Goal: Task Accomplishment & Management: Use online tool/utility

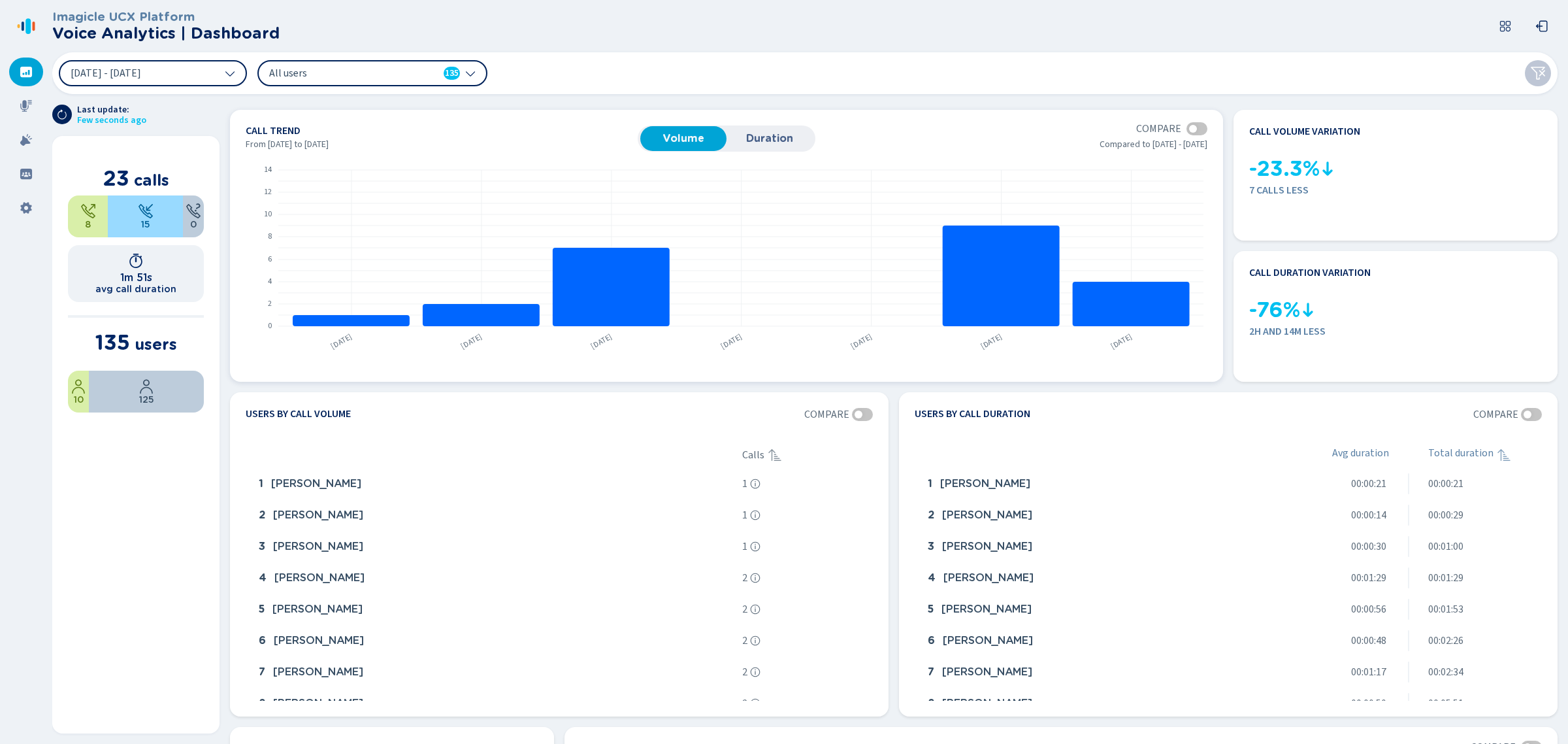
click at [759, 126] on button "Duration" at bounding box center [769, 138] width 86 height 25
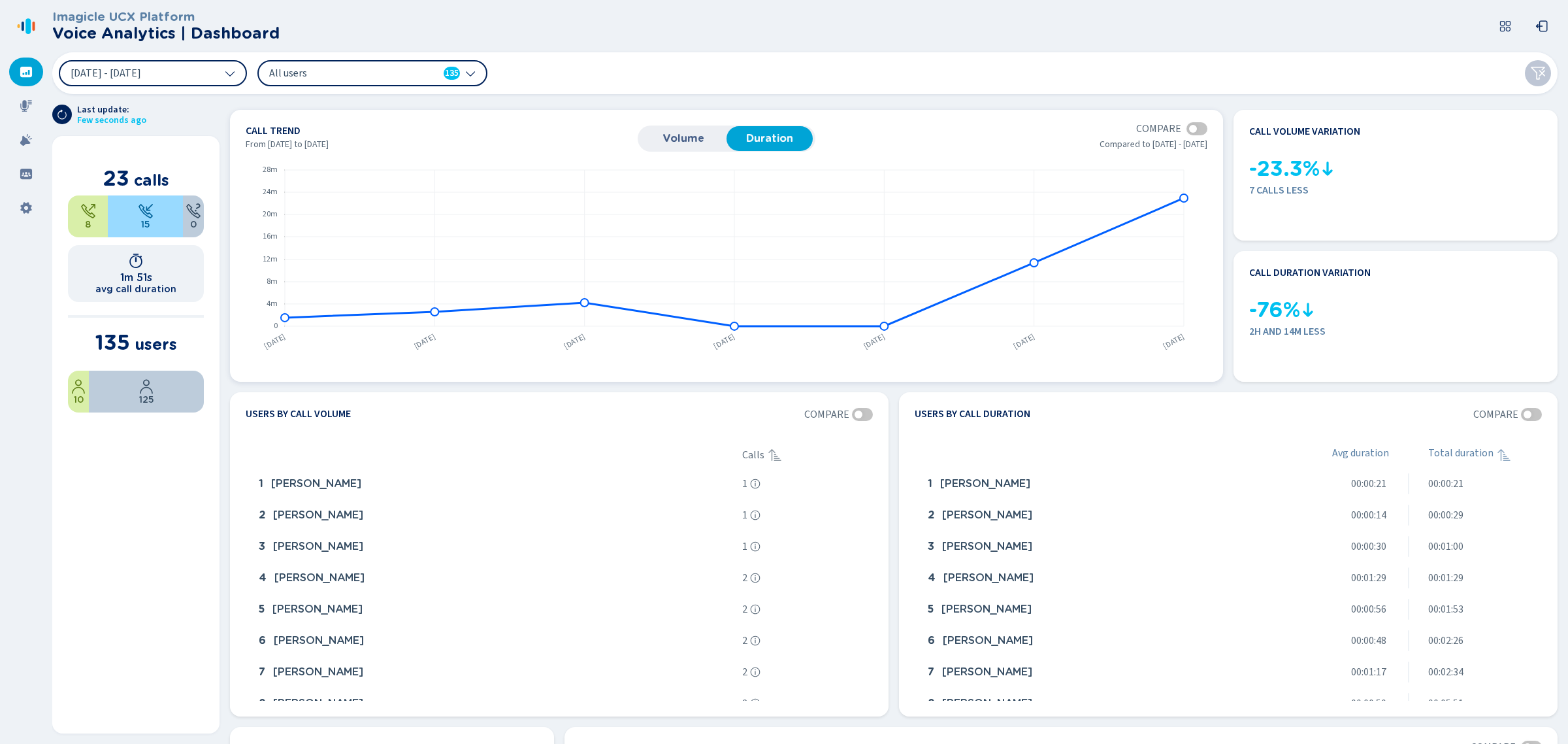
click at [687, 138] on span "Volume" at bounding box center [683, 139] width 73 height 12
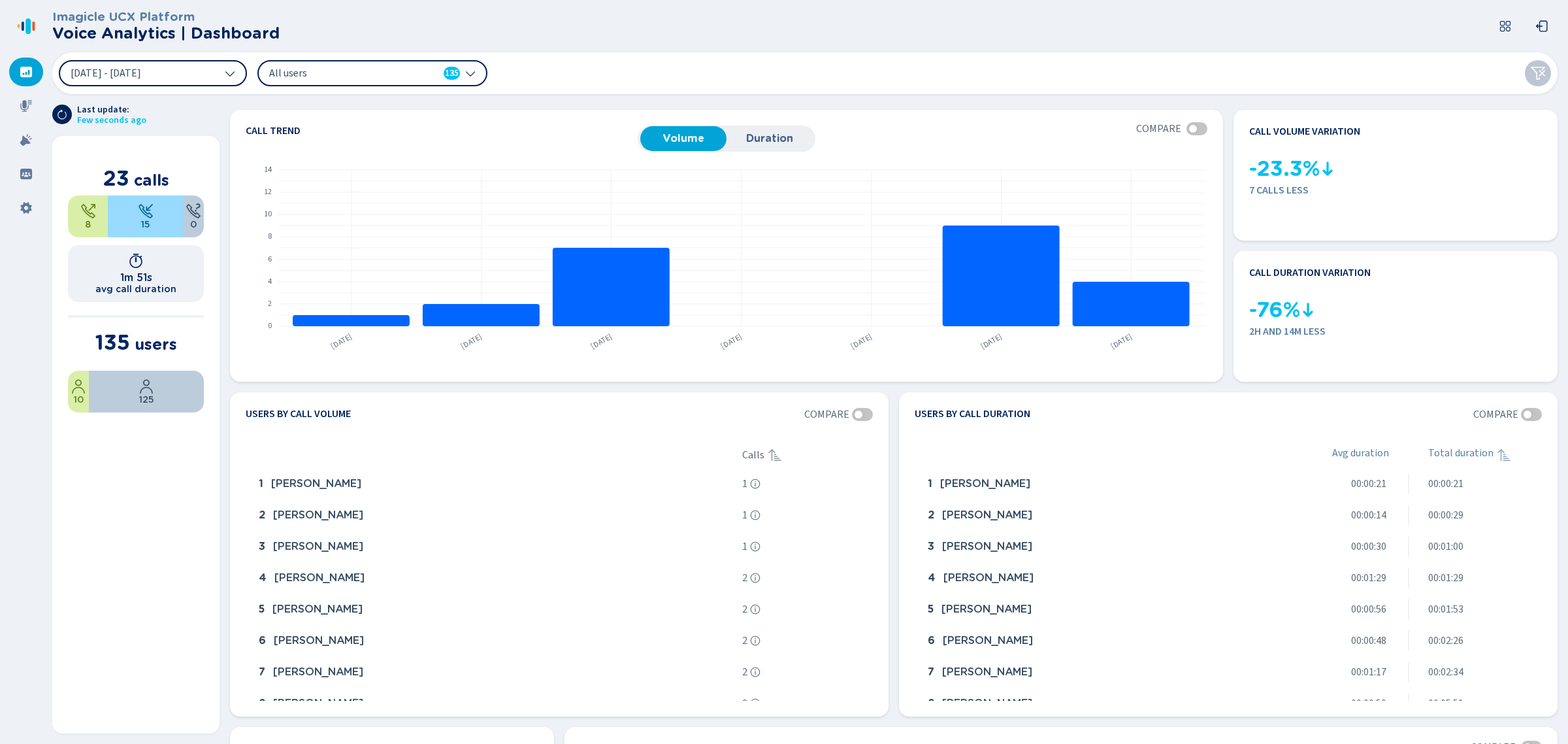
click at [177, 69] on button "[DATE] - [DATE]" at bounding box center [153, 73] width 188 height 26
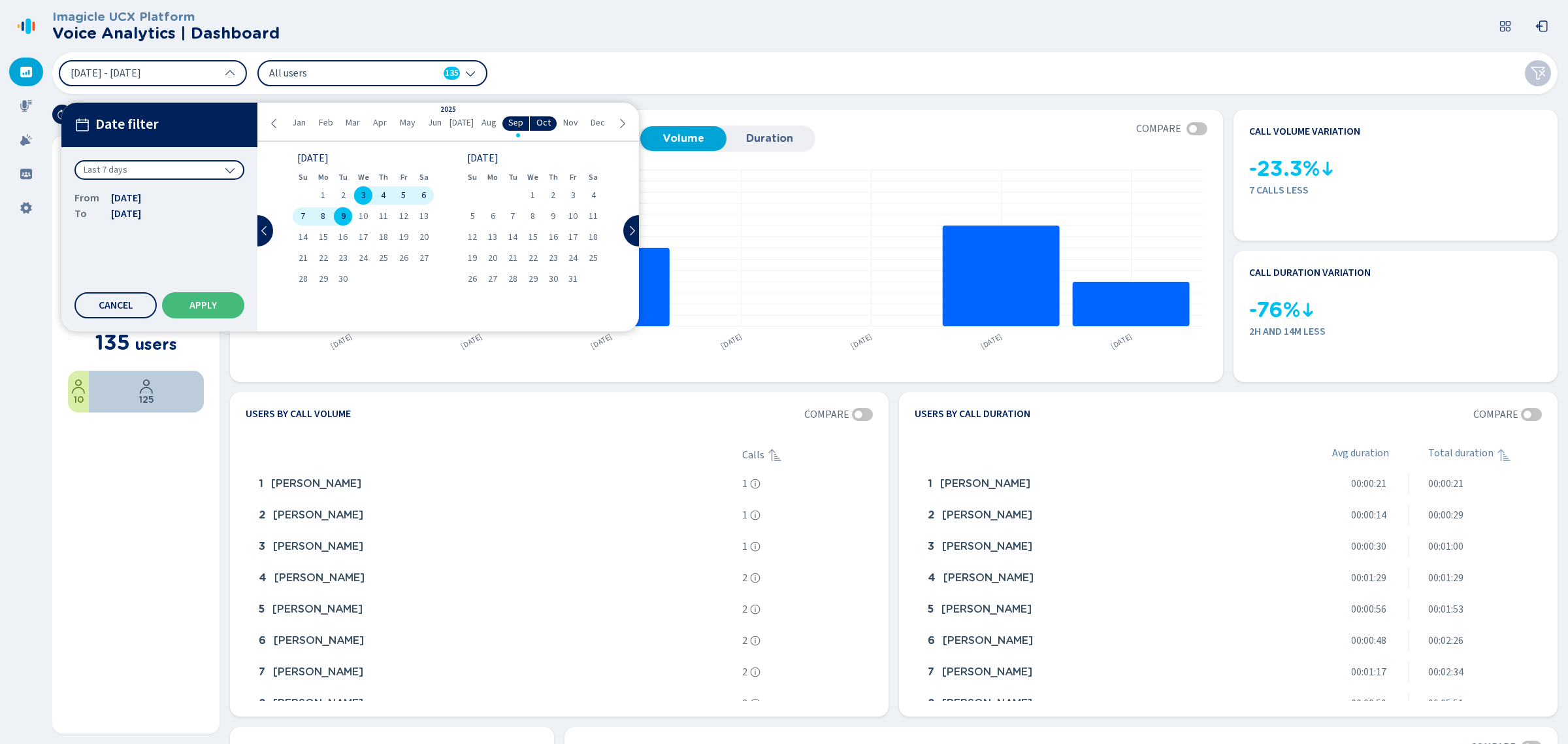
click at [503, 47] on header "Imagicle UCX Platform Voice Analytics | Dashboard" at bounding box center [807, 26] width 1510 height 52
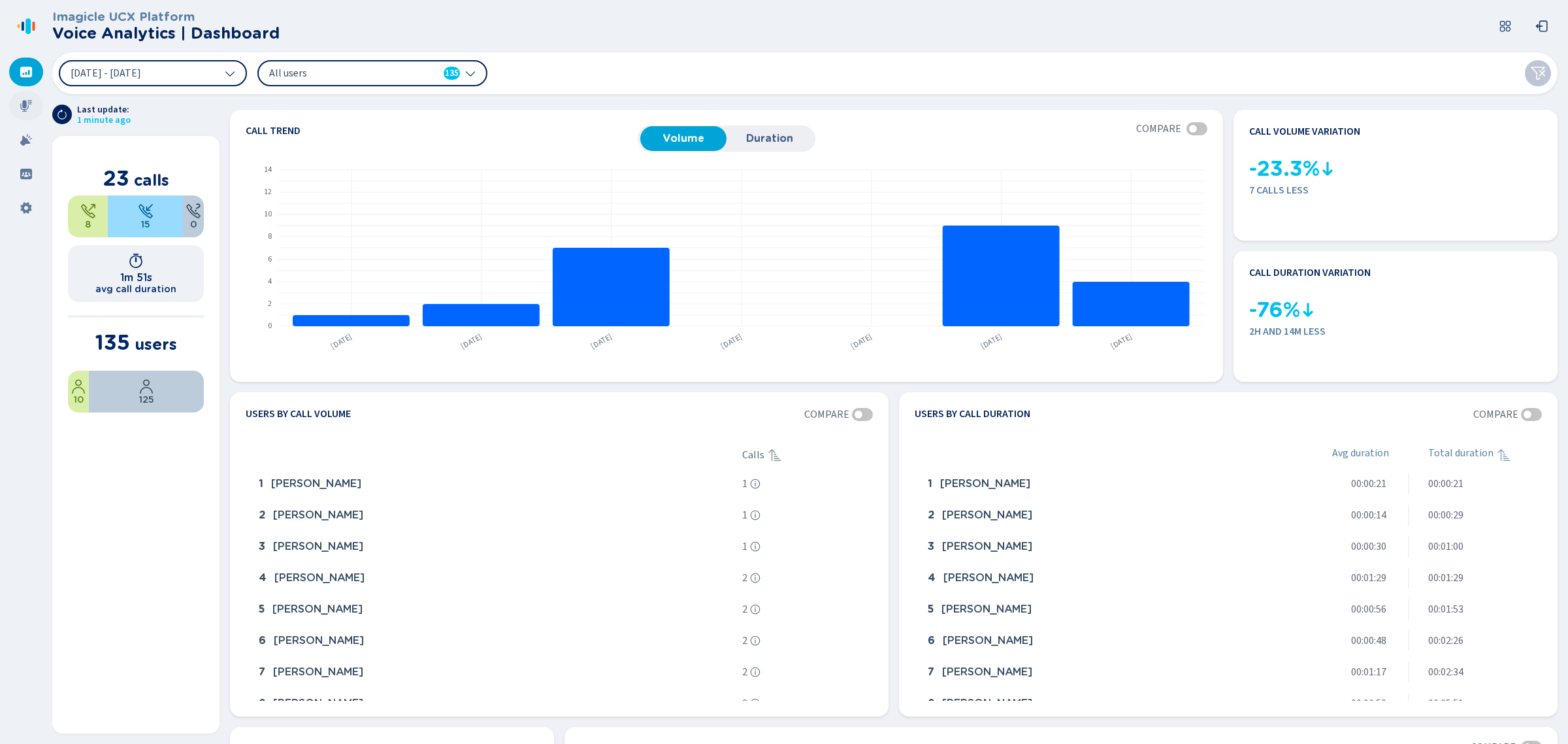
click at [21, 105] on icon at bounding box center [26, 106] width 13 height 13
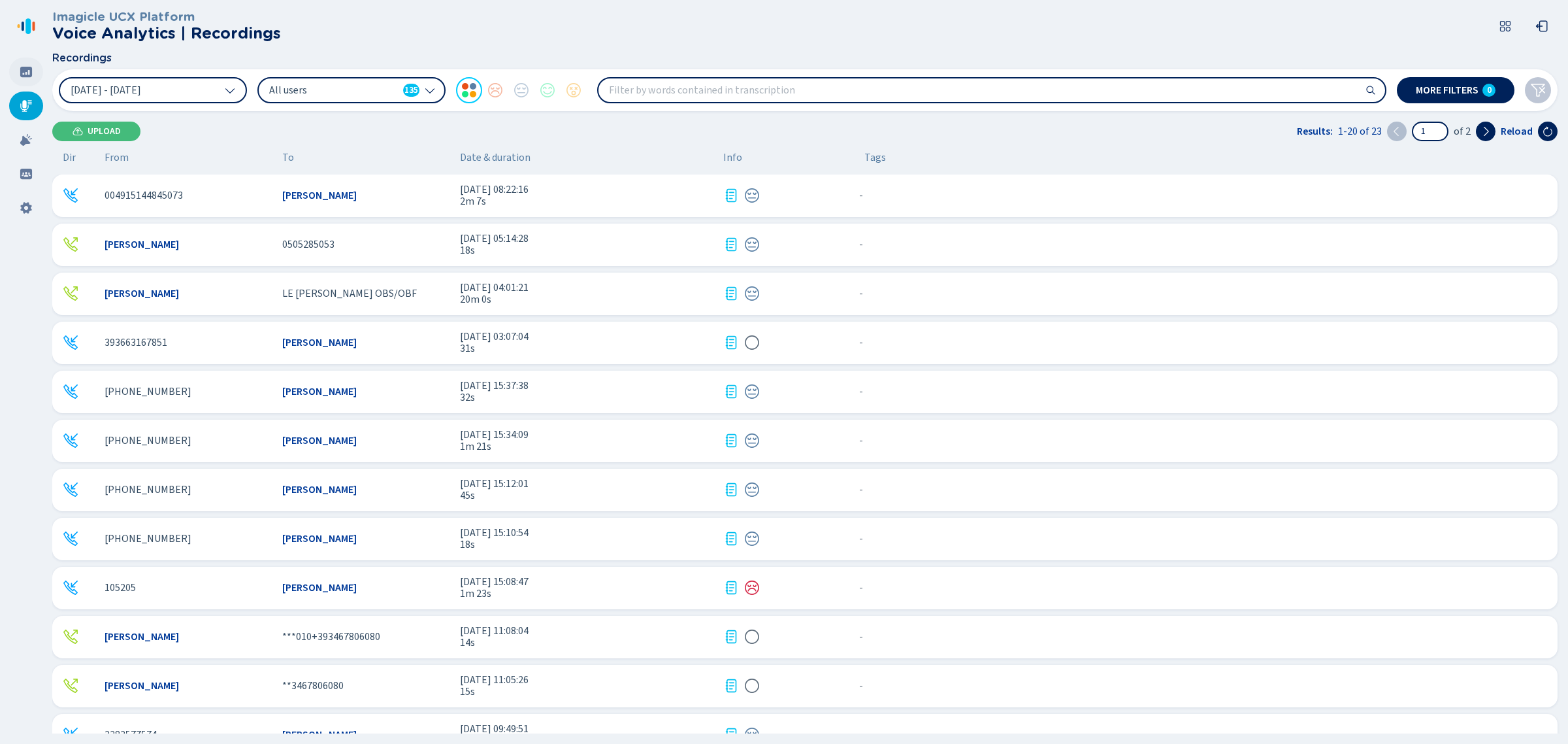
drag, startPoint x: 18, startPoint y: 74, endPoint x: 17, endPoint y: 83, distance: 9.1
click at [18, 83] on div at bounding box center [26, 72] width 34 height 29
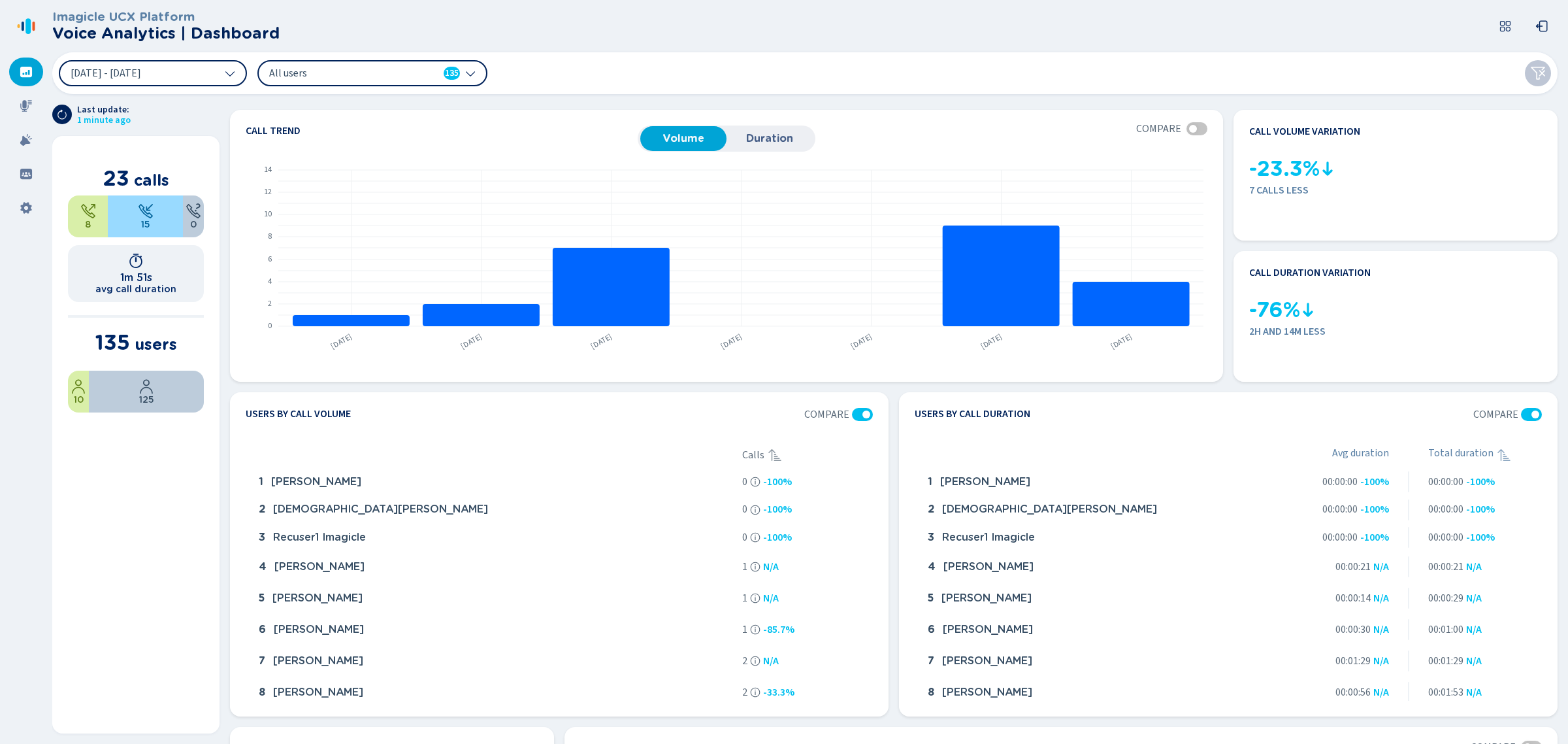
click at [462, 17] on header "Imagicle UCX Platform Voice Analytics | Dashboard" at bounding box center [807, 26] width 1510 height 52
click at [21, 96] on div at bounding box center [26, 106] width 34 height 29
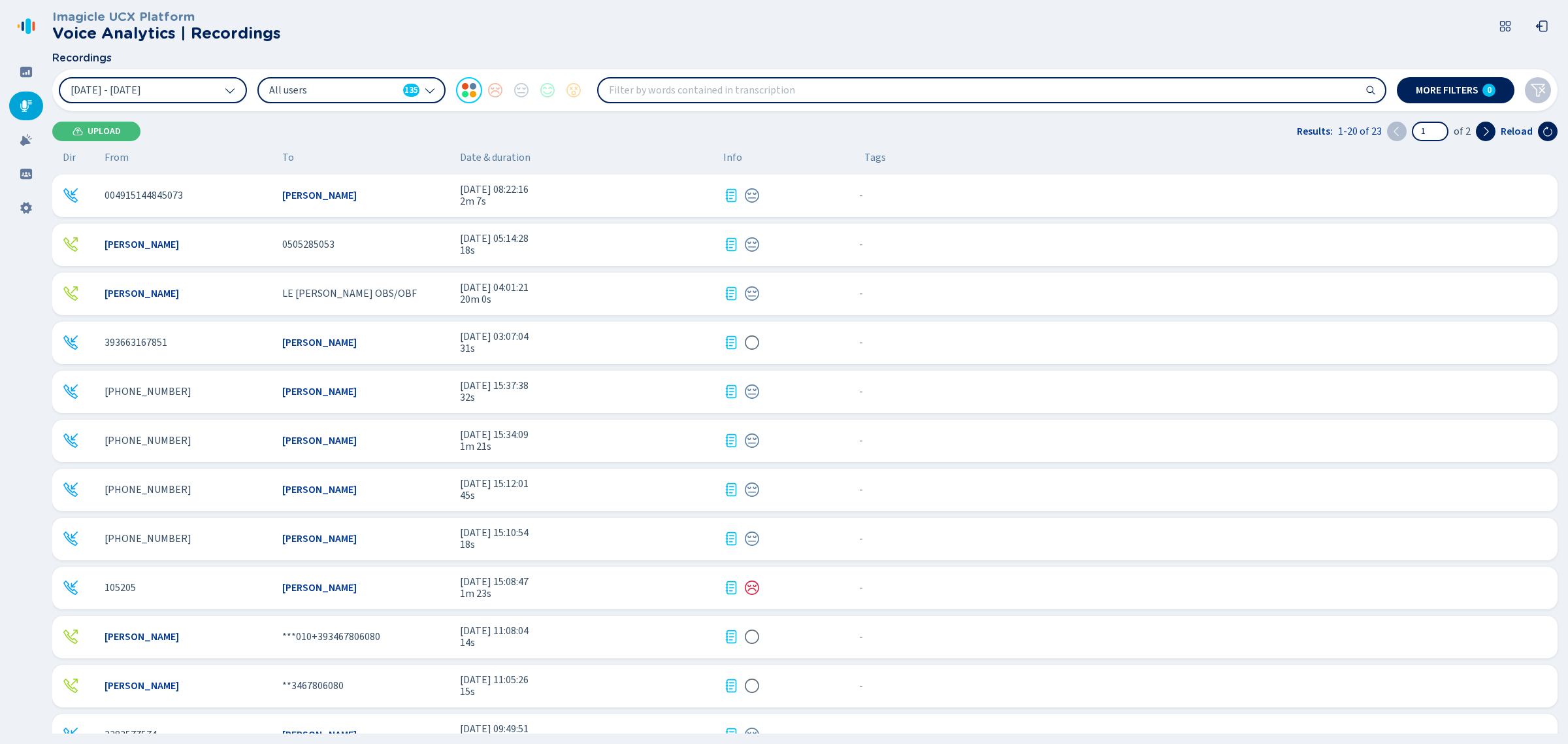
click at [580, 191] on span "[DATE] 08:22:16" at bounding box center [586, 190] width 253 height 12
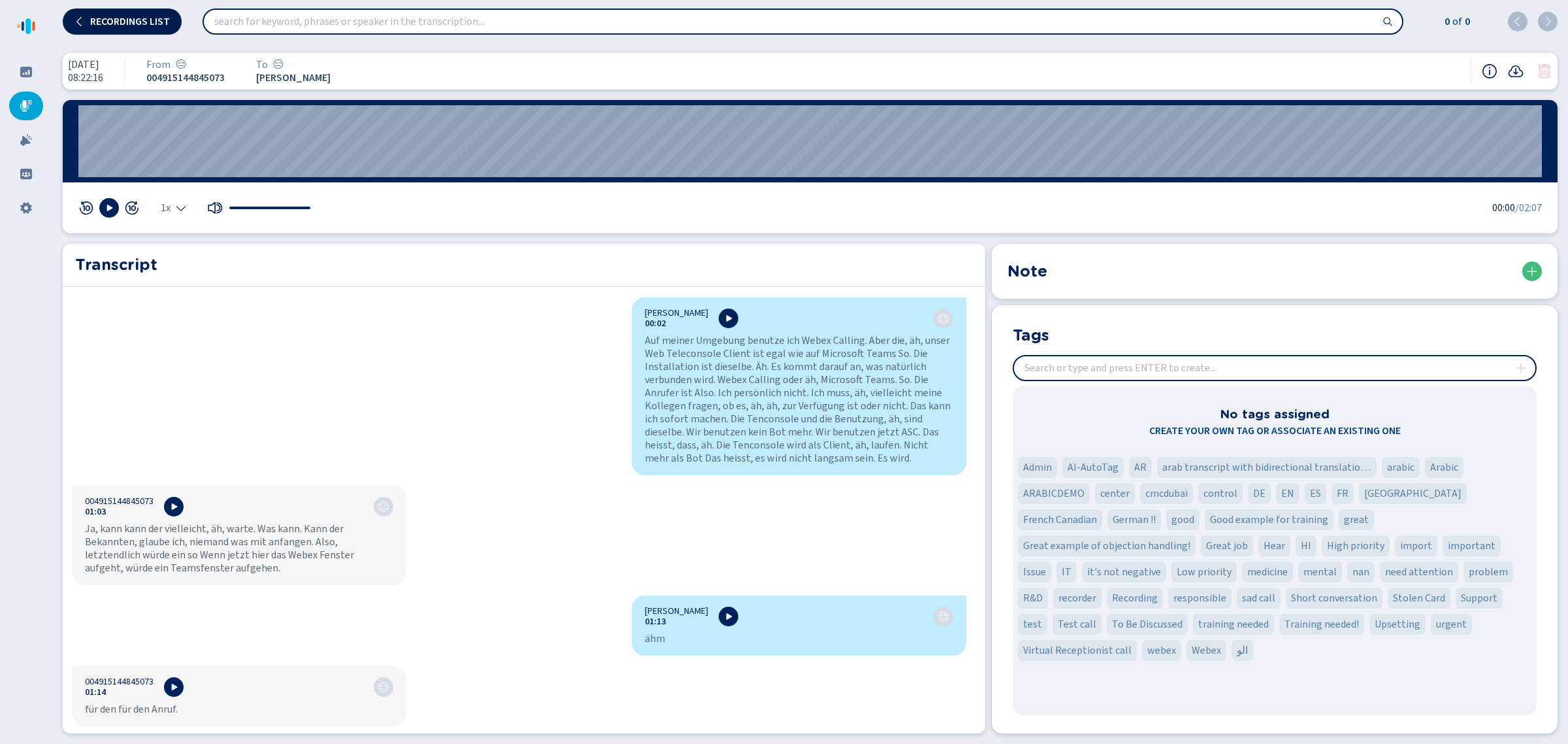
click at [111, 23] on span "Recordings list" at bounding box center [130, 21] width 80 height 11
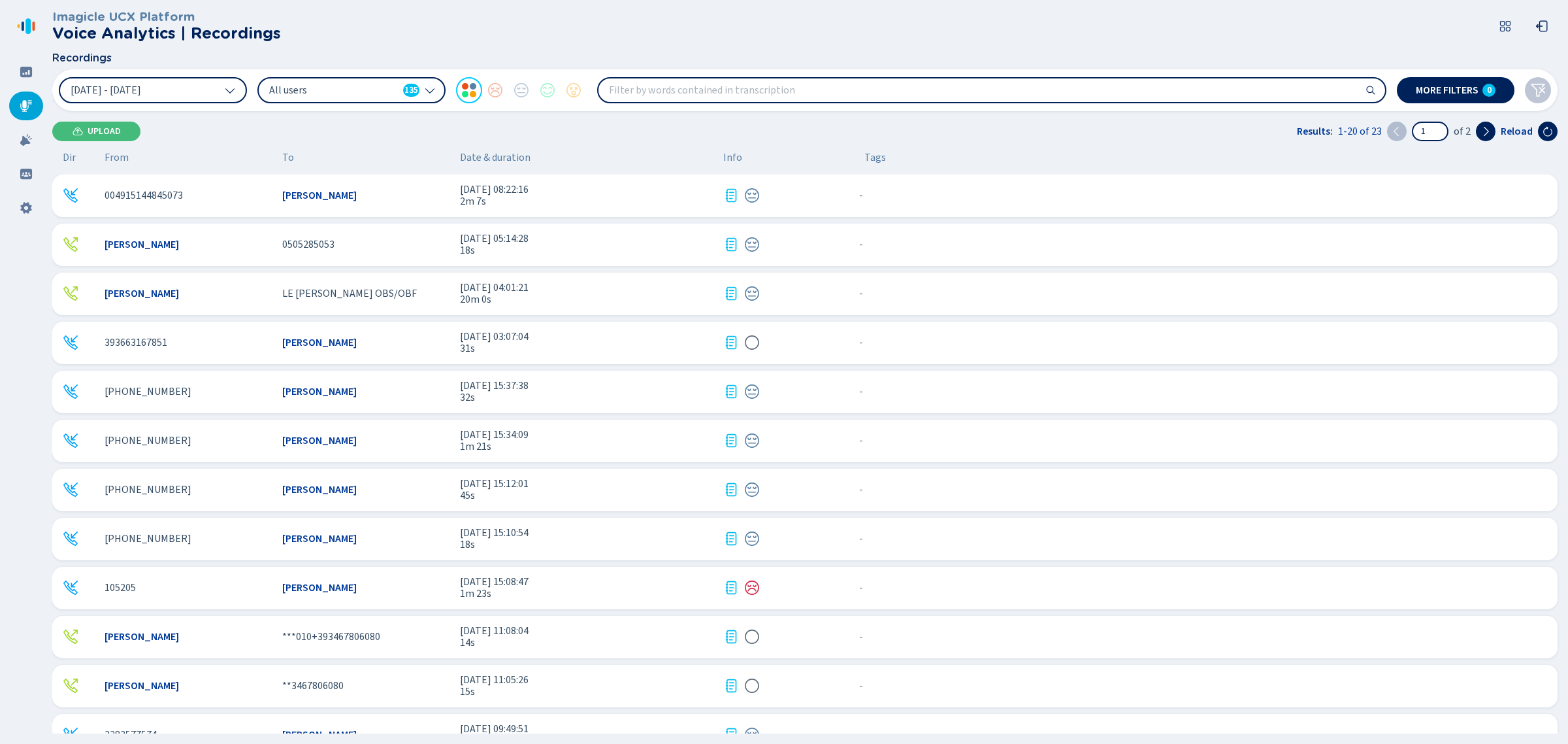
click at [651, 90] on input "search" at bounding box center [992, 90] width 787 height 23
click at [1478, 95] on span "More filters" at bounding box center [1447, 90] width 63 height 11
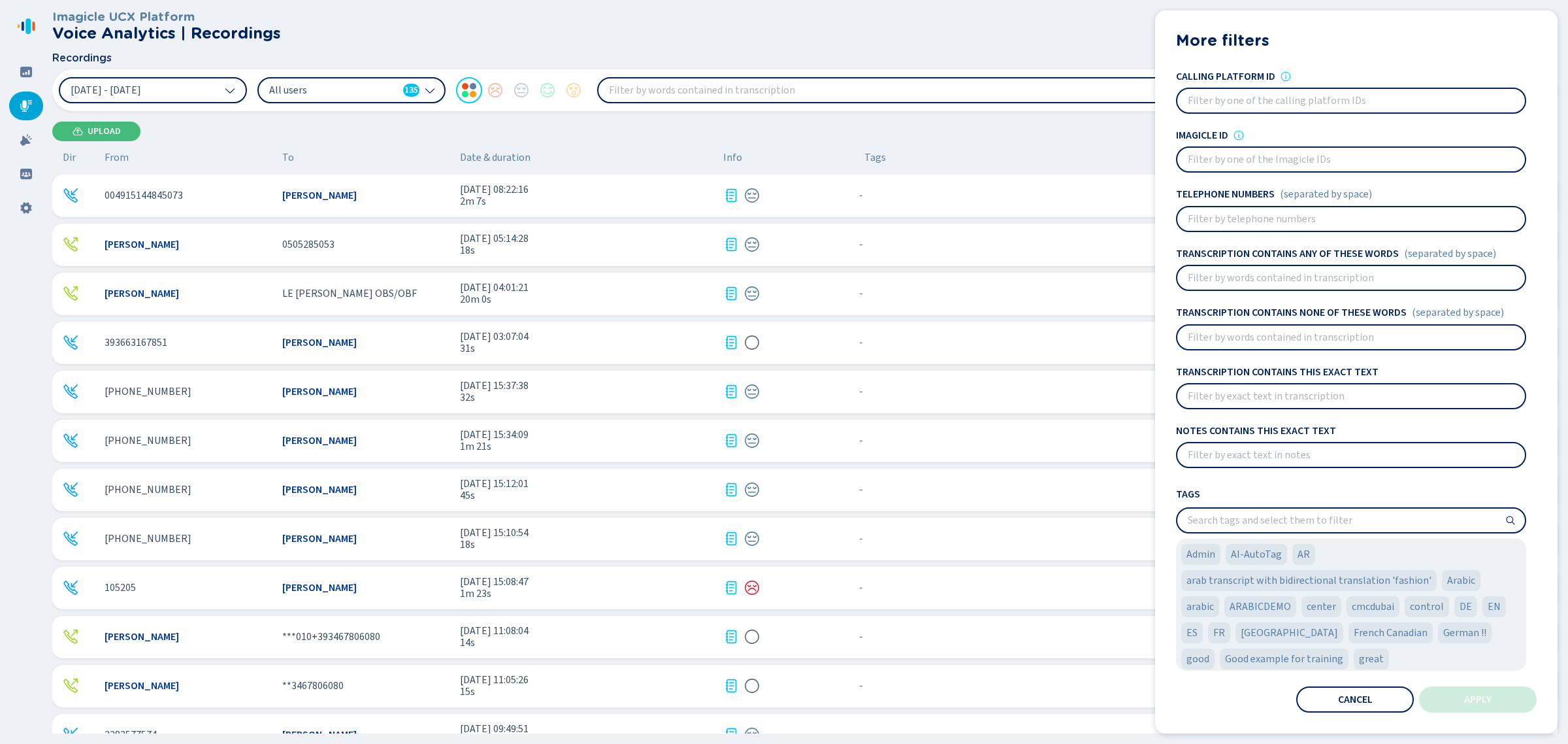
click at [1256, 517] on input "search" at bounding box center [1351, 520] width 347 height 23
click at [1261, 454] on input at bounding box center [1351, 455] width 347 height 23
click at [1389, 694] on button "Cancel" at bounding box center [1355, 699] width 118 height 26
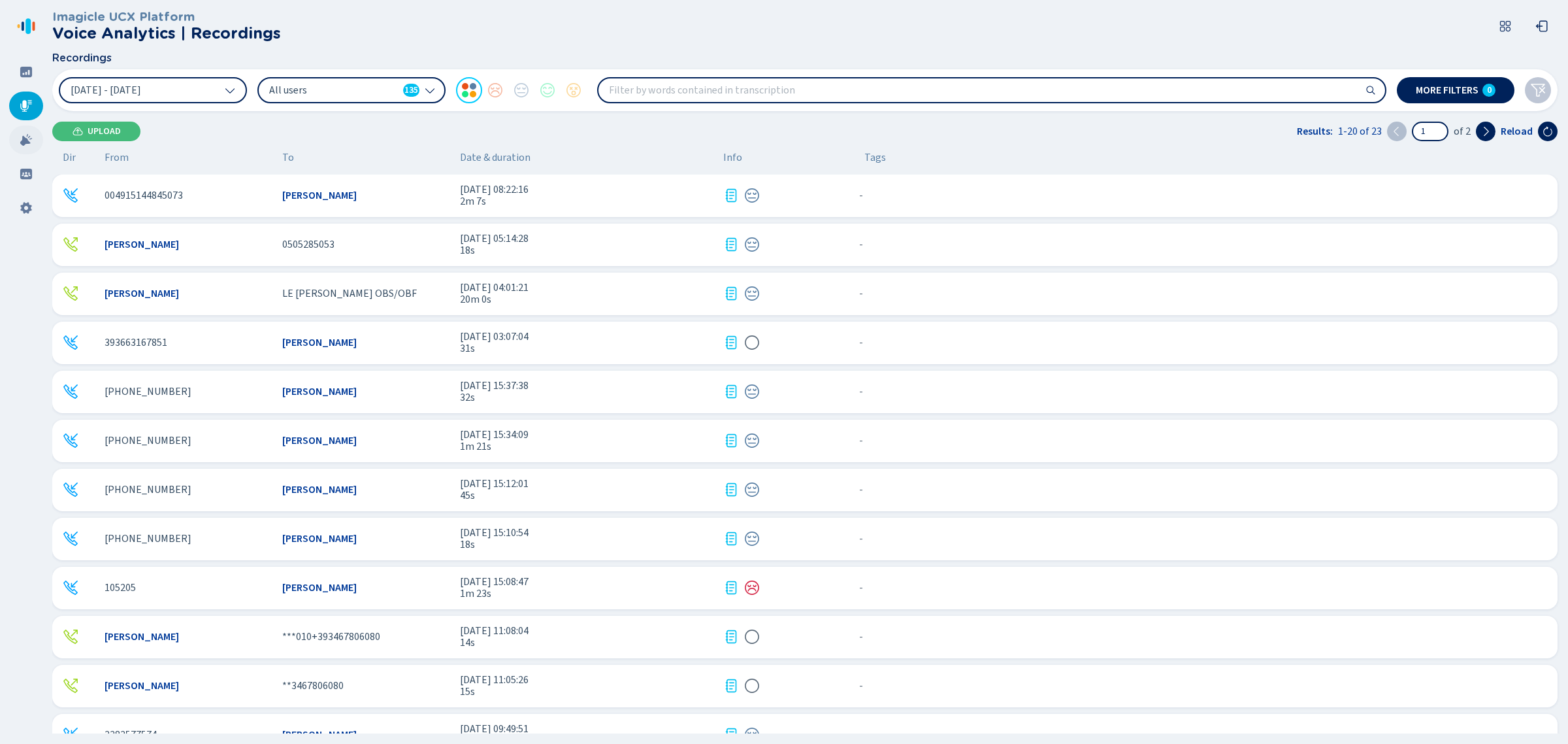
click at [30, 142] on icon at bounding box center [26, 140] width 13 height 13
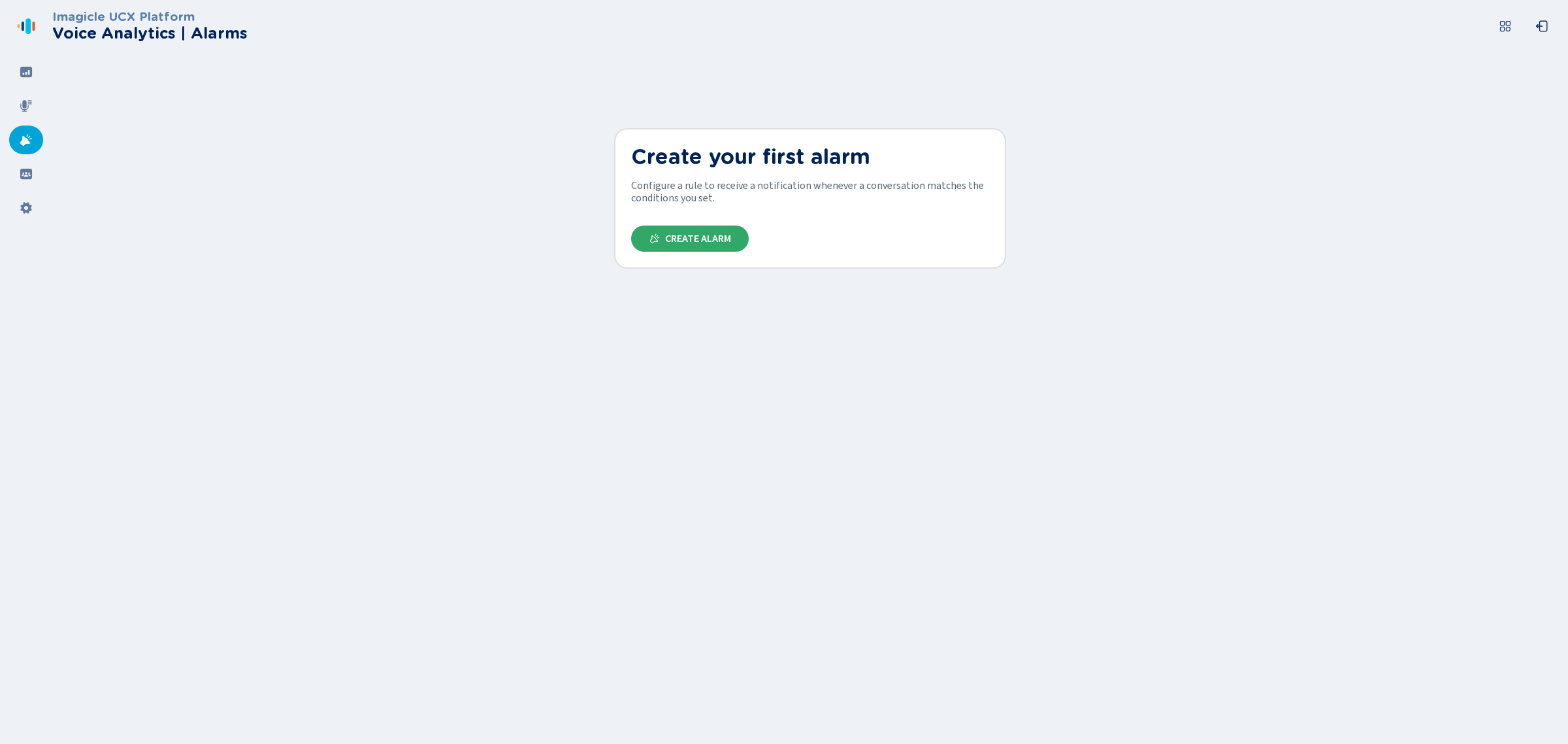
click at [678, 226] on button "Create Alarm" at bounding box center [690, 238] width 118 height 26
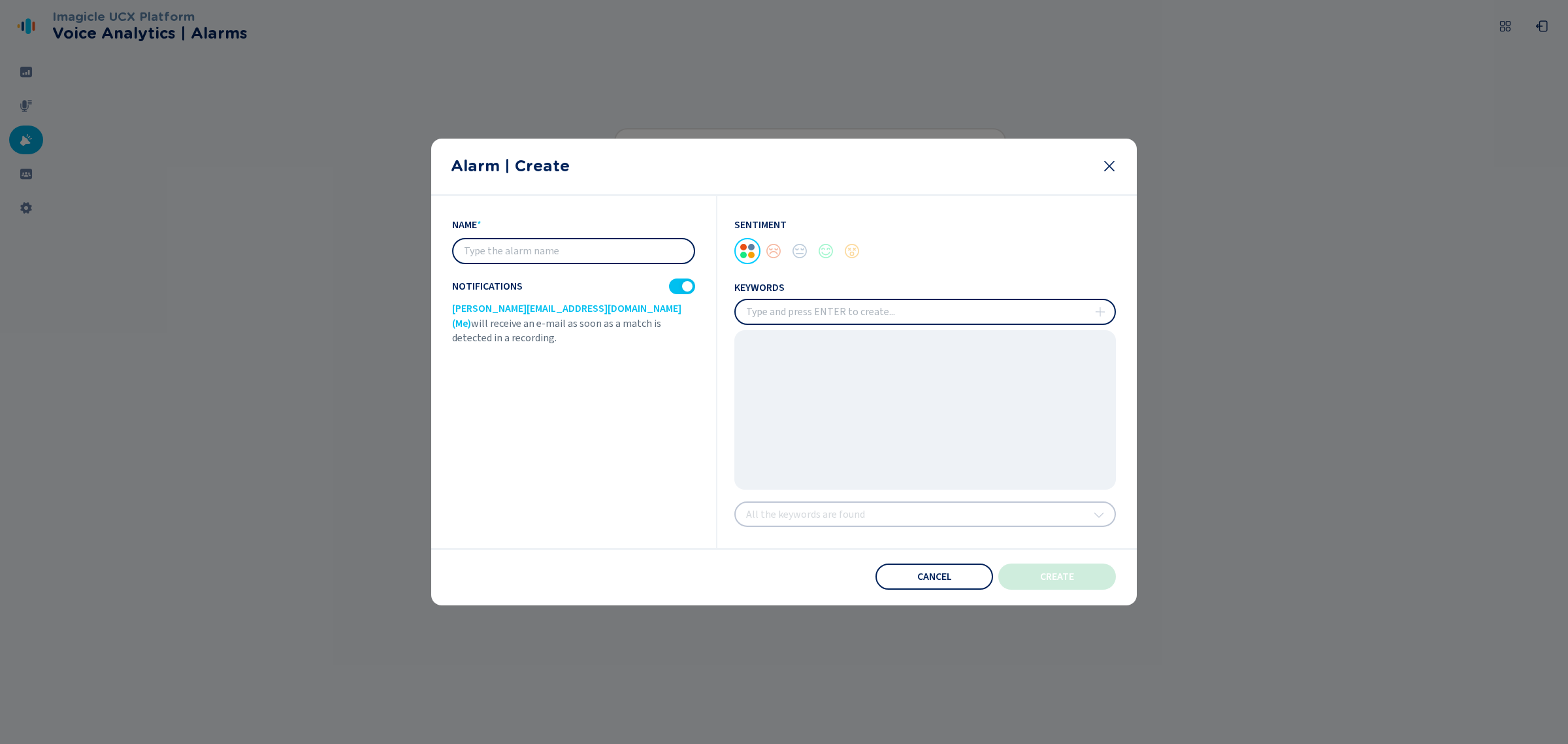
click at [850, 514] on div "Sentiment keywords All the keywords are found" at bounding box center [917, 372] width 398 height 352
click at [945, 575] on span "Cancel" at bounding box center [935, 577] width 35 height 11
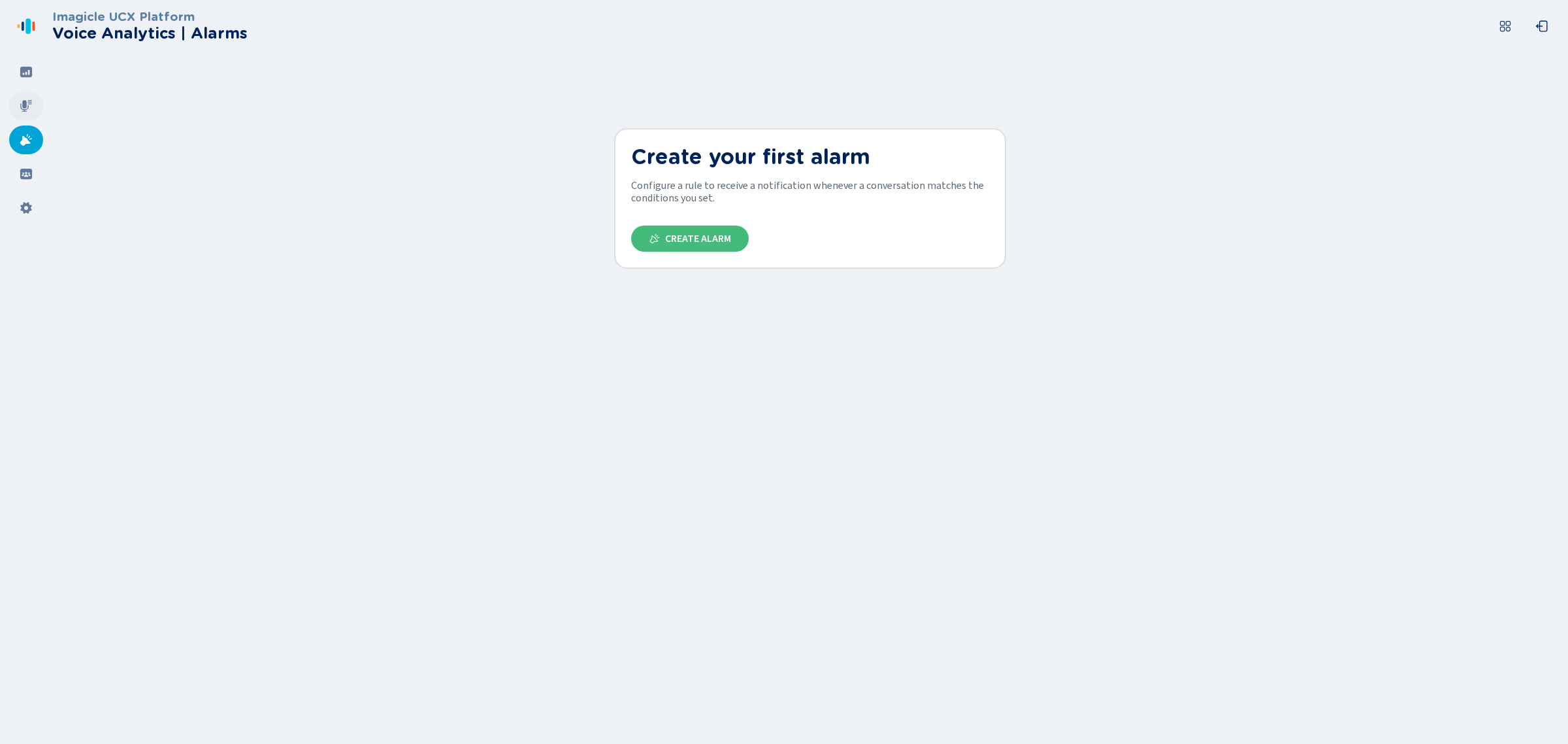
click at [40, 102] on div at bounding box center [26, 106] width 34 height 29
